Goal: Information Seeking & Learning: Check status

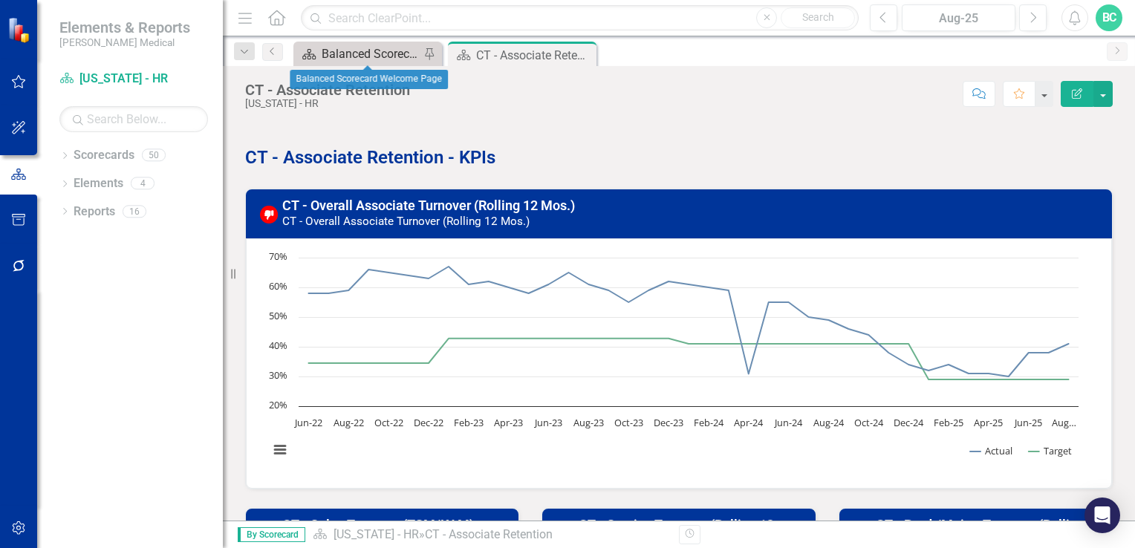
click at [351, 49] on div "Balanced Scorecard Welcome Page" at bounding box center [371, 54] width 98 height 19
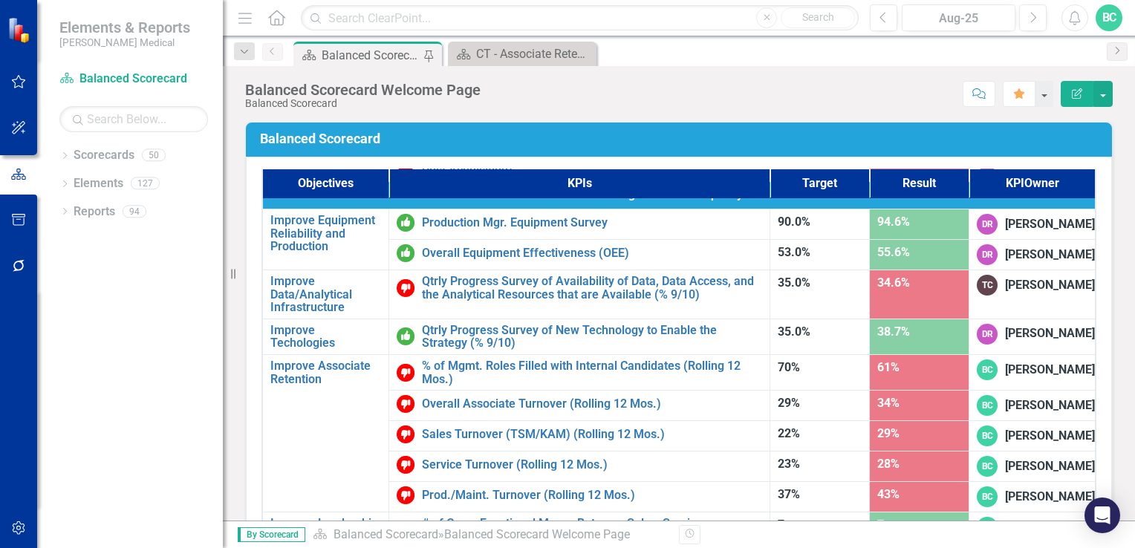
scroll to position [942, 0]
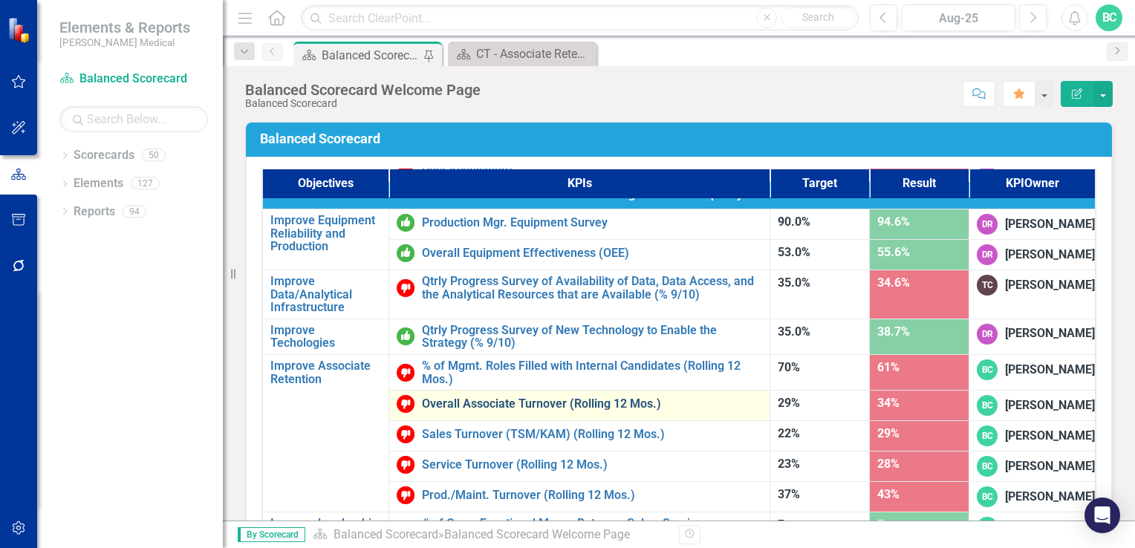
click at [529, 397] on link "Overall Associate Turnover (Rolling 12 Mos.)" at bounding box center [592, 403] width 340 height 13
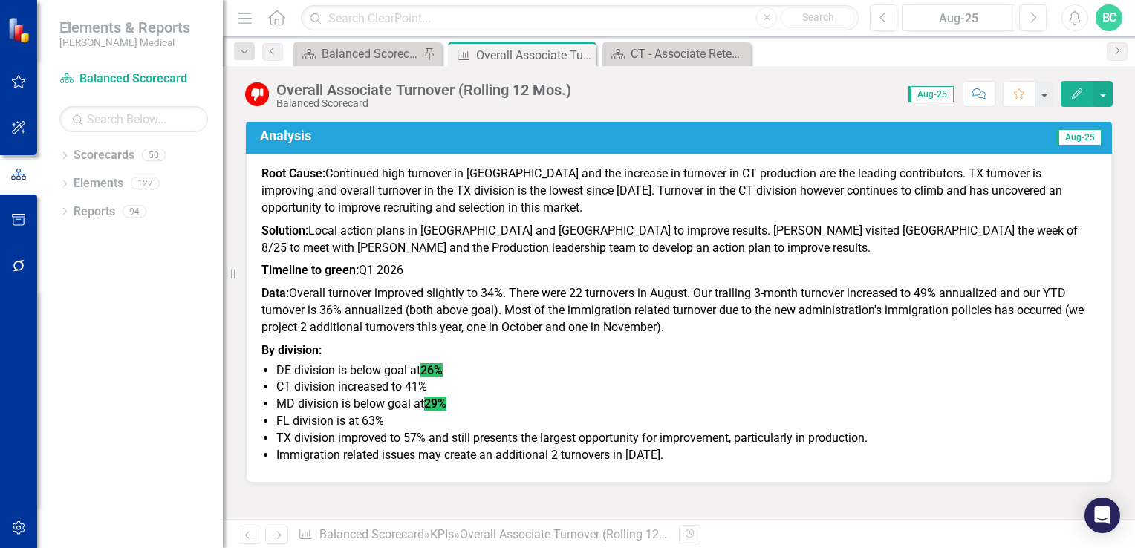
scroll to position [893, 0]
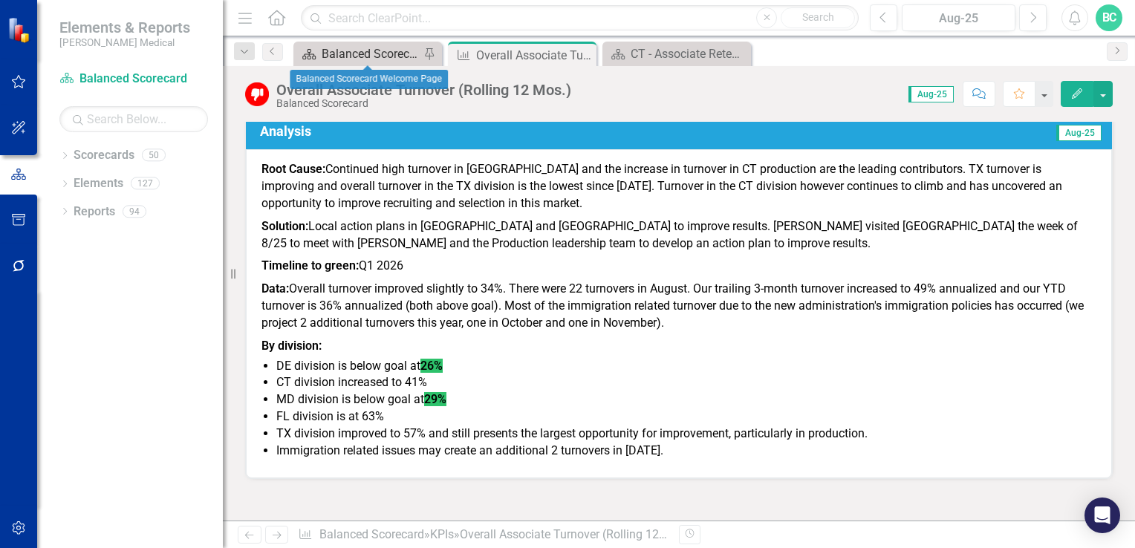
click at [350, 49] on div "Balanced Scorecard Welcome Page" at bounding box center [371, 54] width 98 height 19
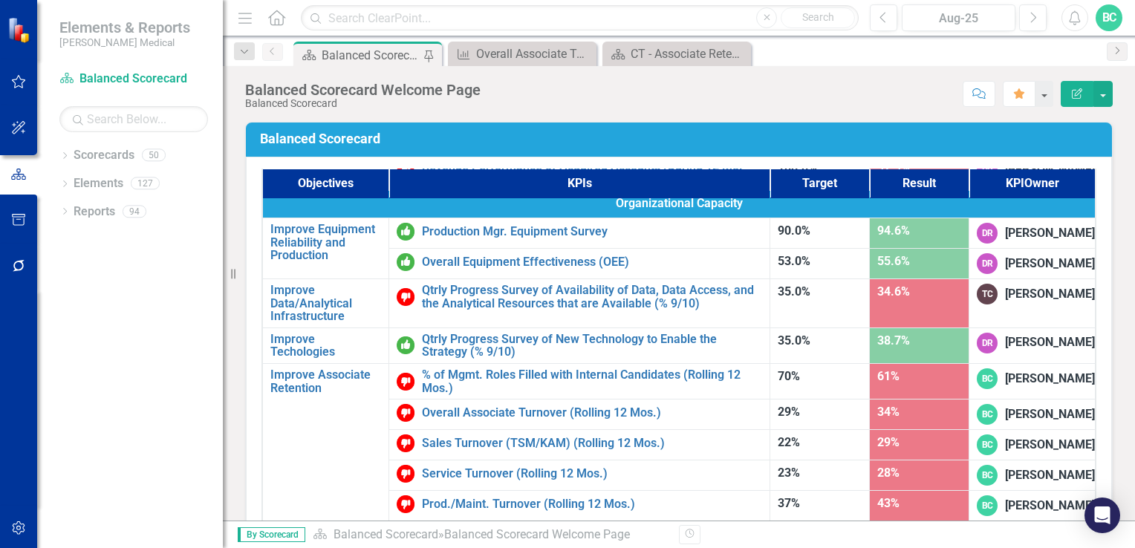
scroll to position [911, 0]
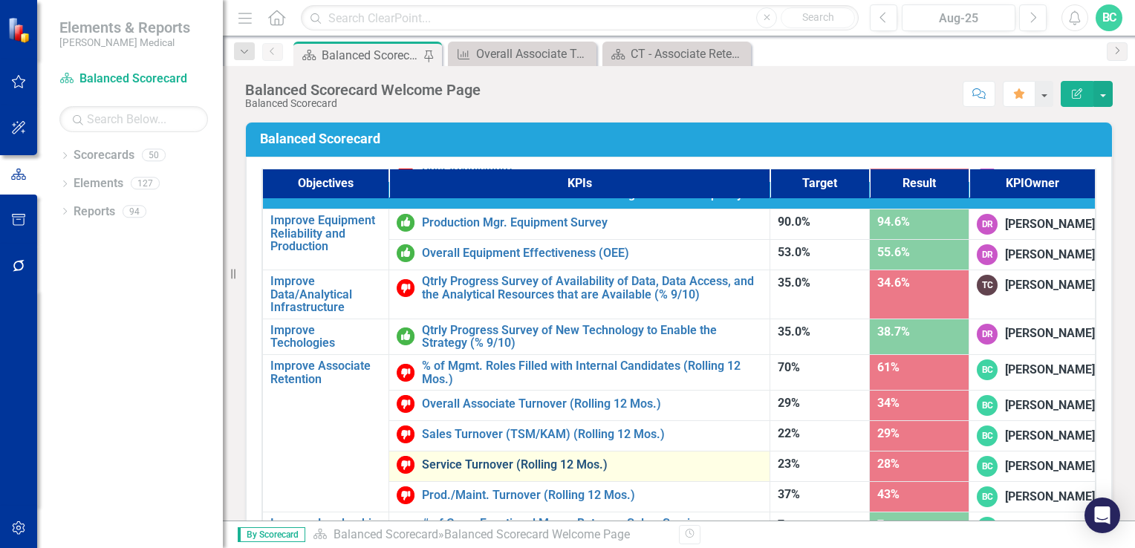
click at [564, 458] on link "Service Turnover (Rolling 12 Mos.)" at bounding box center [592, 464] width 340 height 13
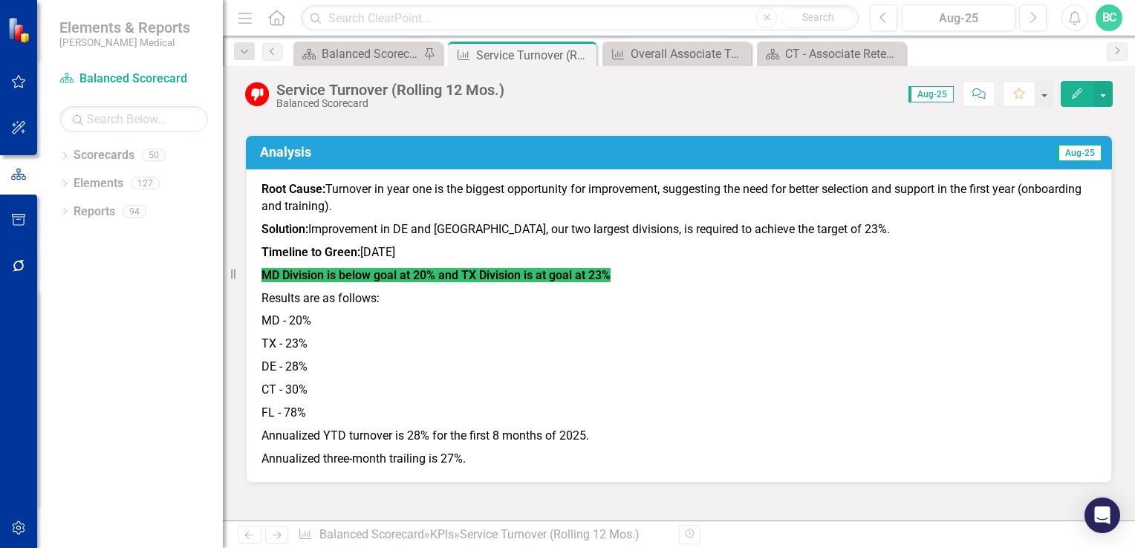
scroll to position [870, 0]
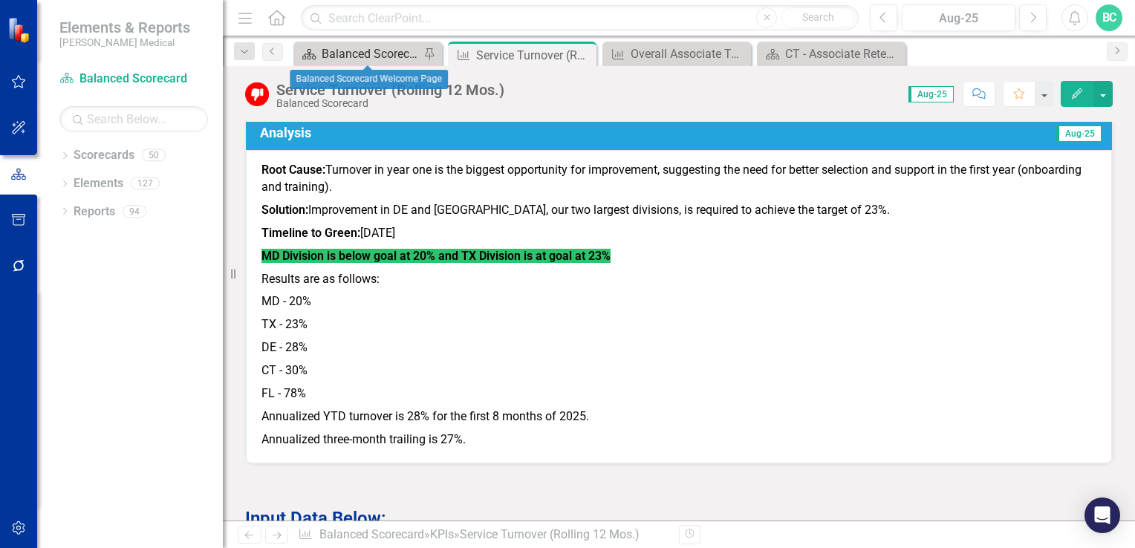
click at [354, 56] on div "Balanced Scorecard Welcome Page" at bounding box center [371, 54] width 98 height 19
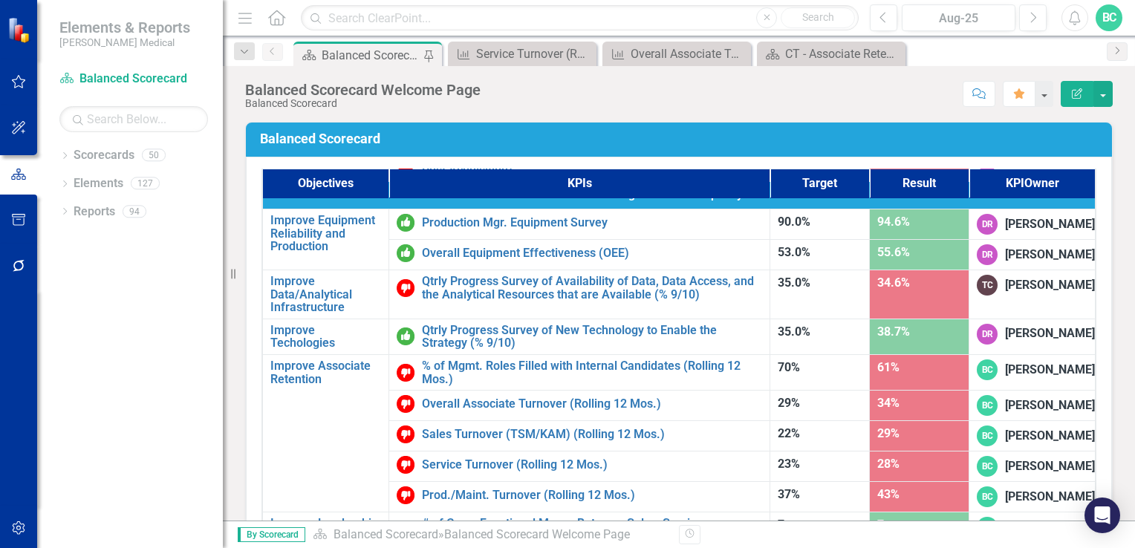
scroll to position [942, 0]
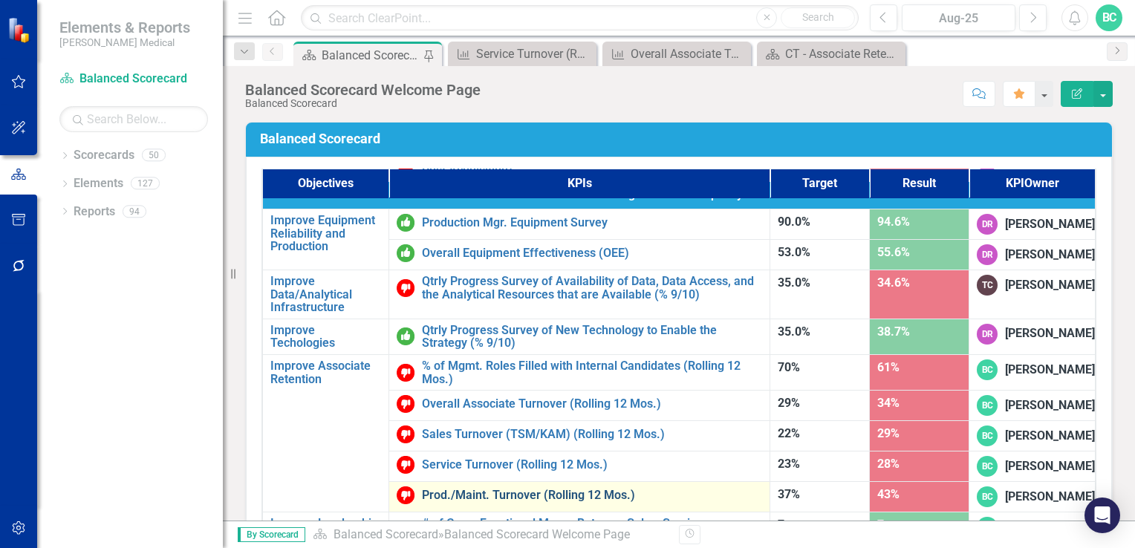
click at [501, 489] on link "Prod./Maint. Turnover (Rolling 12 Mos.)" at bounding box center [592, 495] width 340 height 13
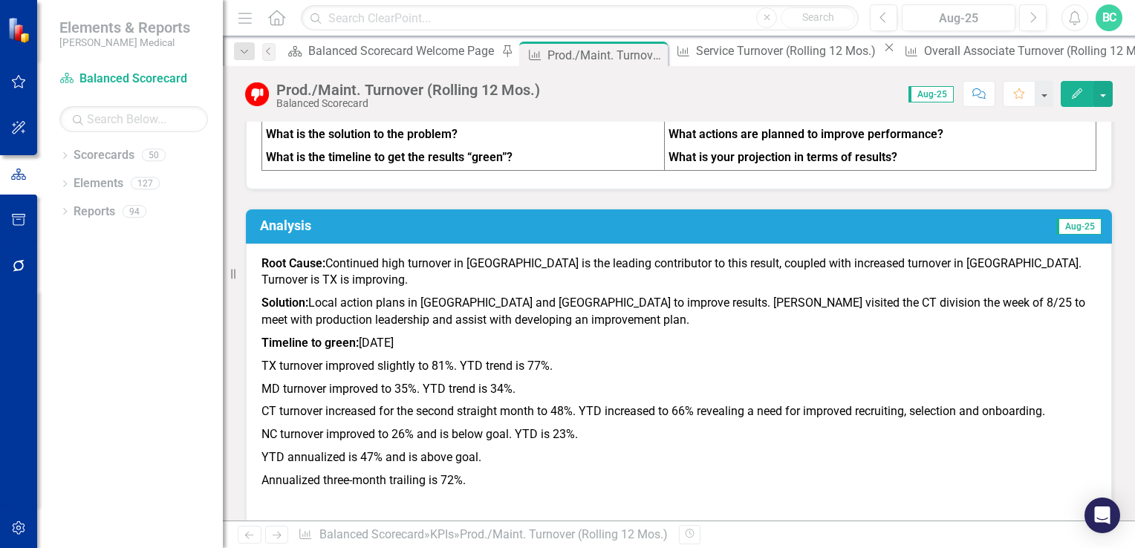
scroll to position [1284, 0]
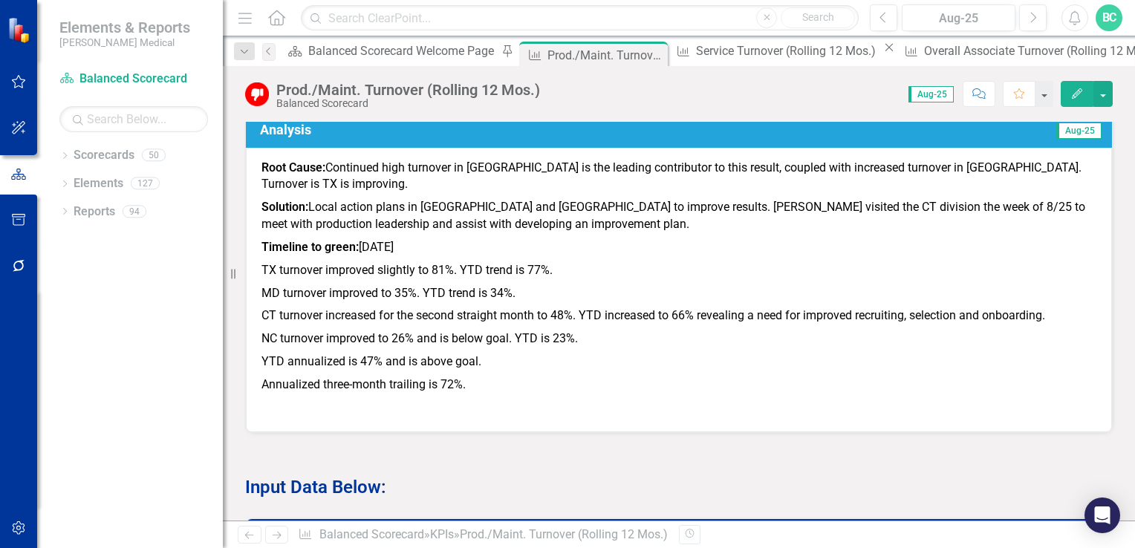
click at [1074, 91] on icon "Edit" at bounding box center [1076, 93] width 13 height 10
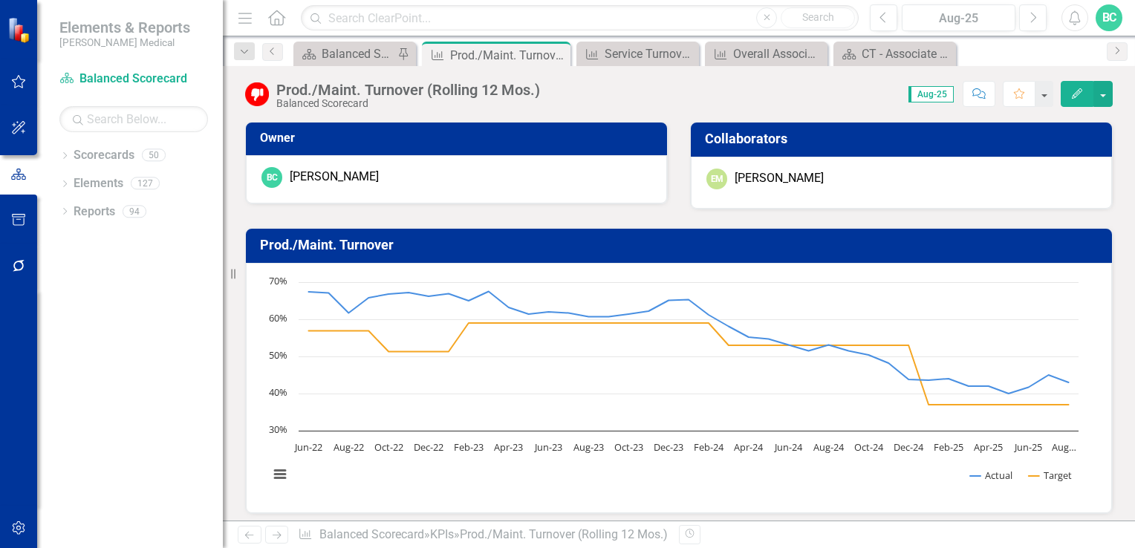
scroll to position [1284, 0]
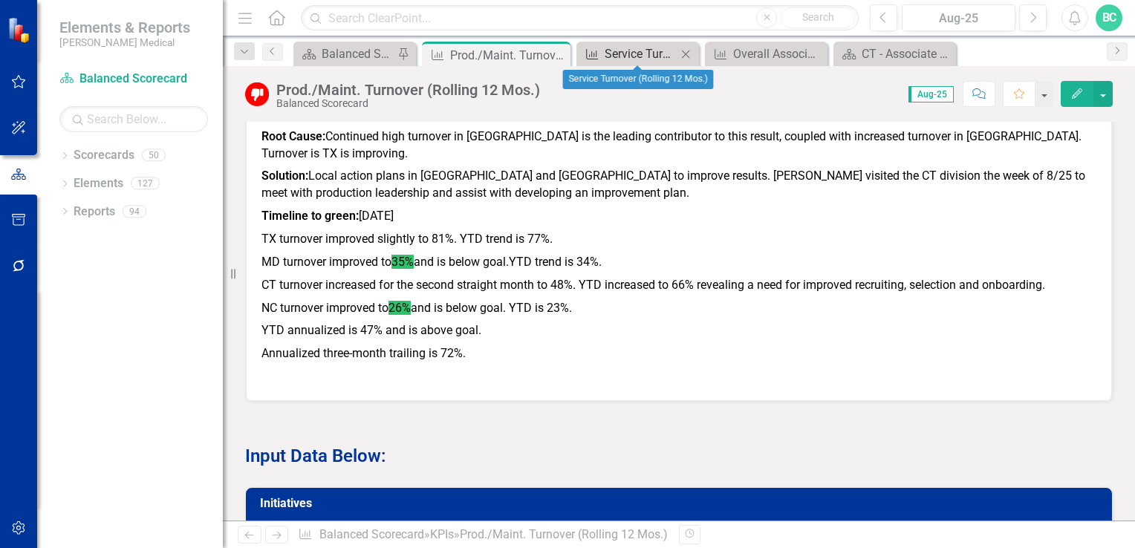
click at [638, 49] on div "Service Turnover (Rolling 12 Mos.)" at bounding box center [641, 54] width 72 height 19
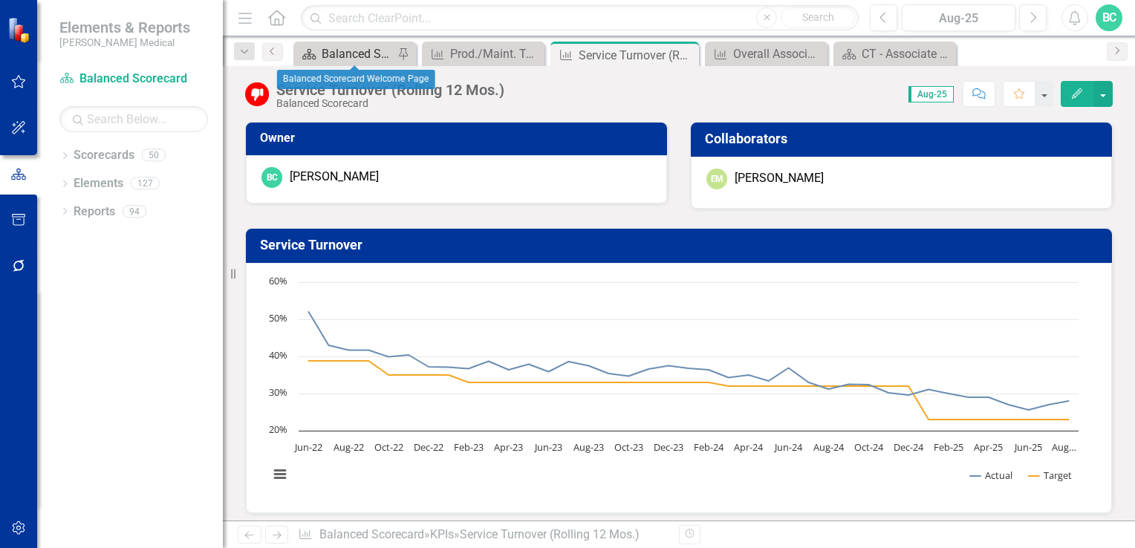
click at [338, 55] on div "Balanced Scorecard Welcome Page" at bounding box center [358, 54] width 72 height 19
